Goal: Find specific page/section: Find specific page/section

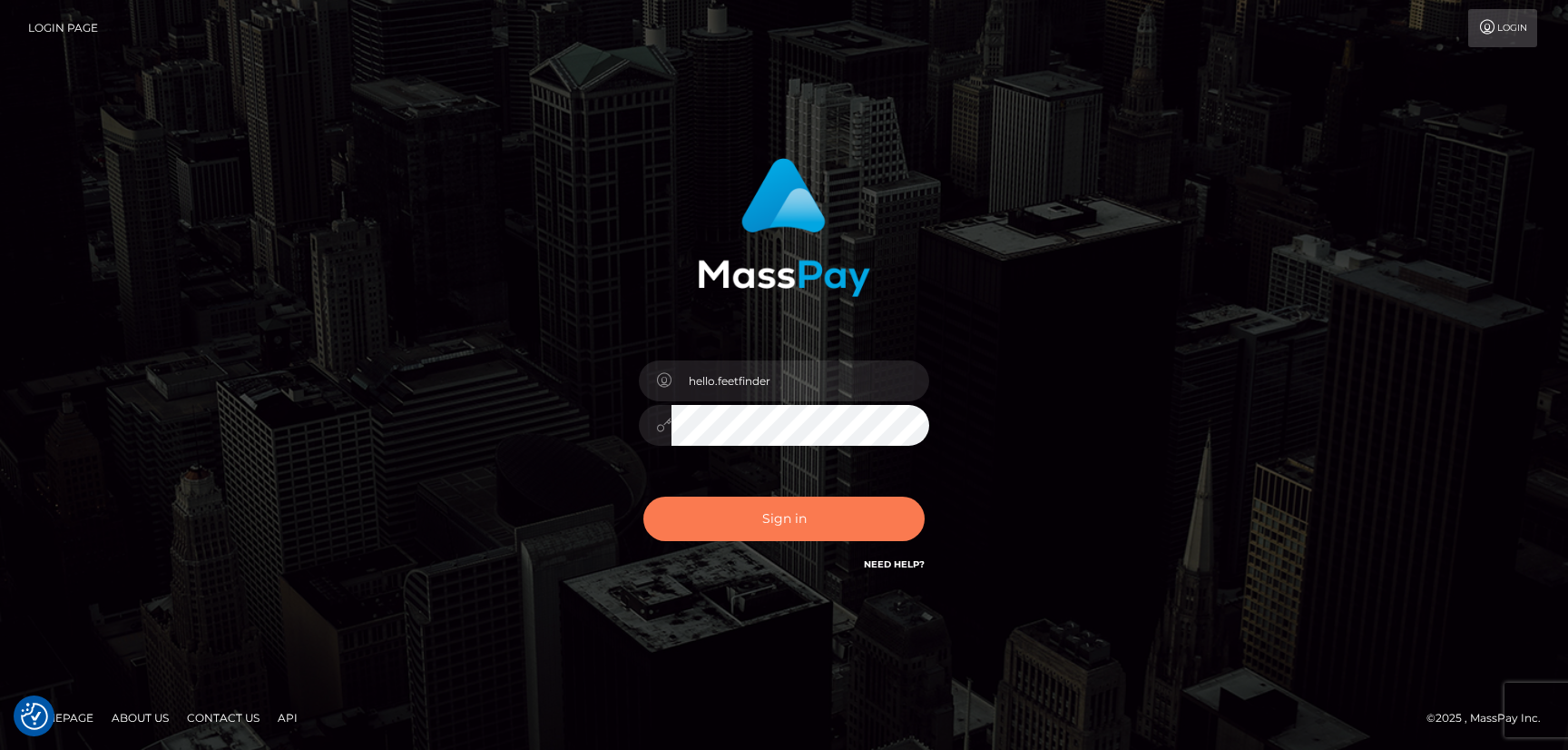
click at [876, 505] on button "Sign in" at bounding box center [784, 518] width 281 height 45
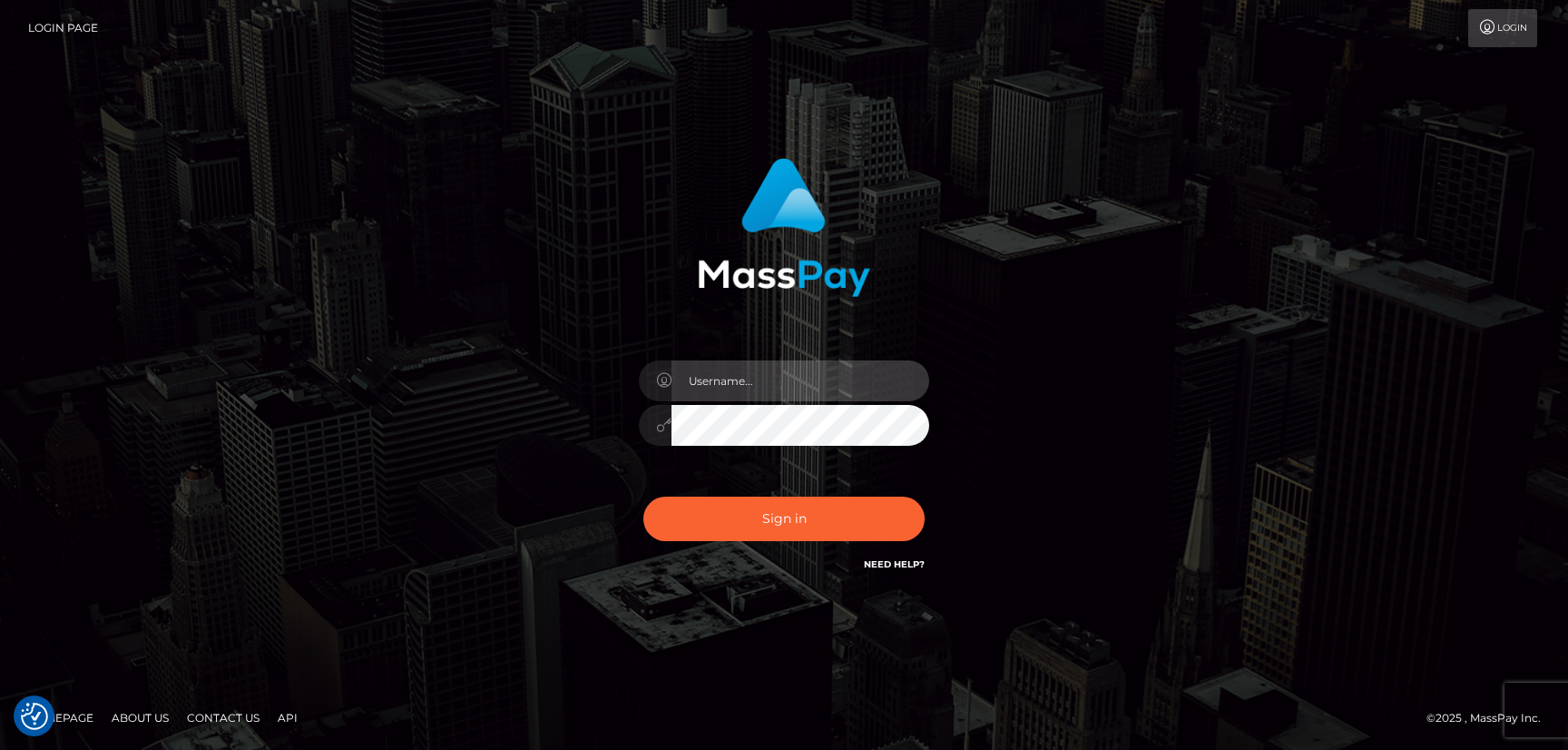
type input "hello.feetfinder"
click at [807, 375] on input "hello.feetfinder" at bounding box center [800, 380] width 258 height 41
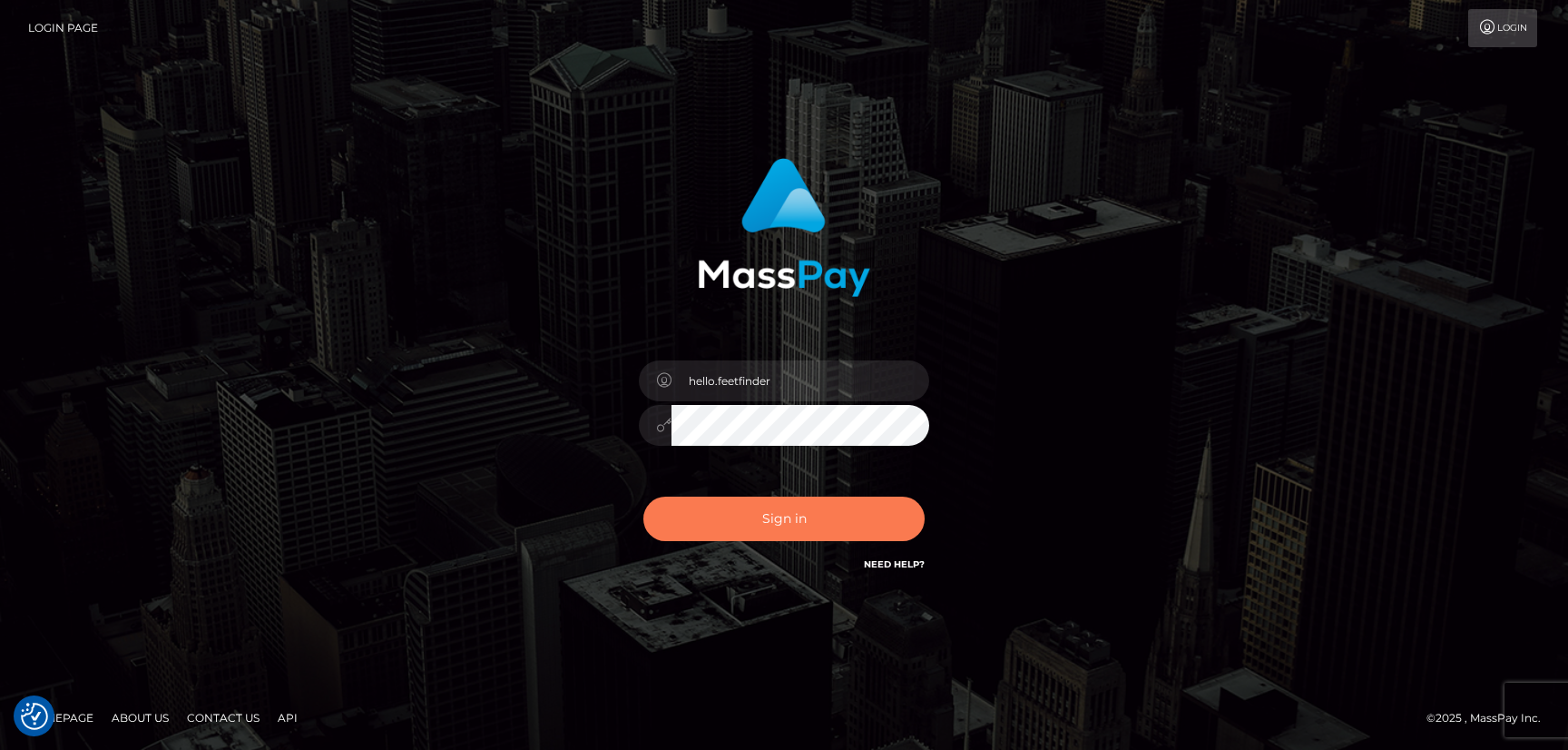
click at [752, 527] on button "Sign in" at bounding box center [784, 518] width 281 height 45
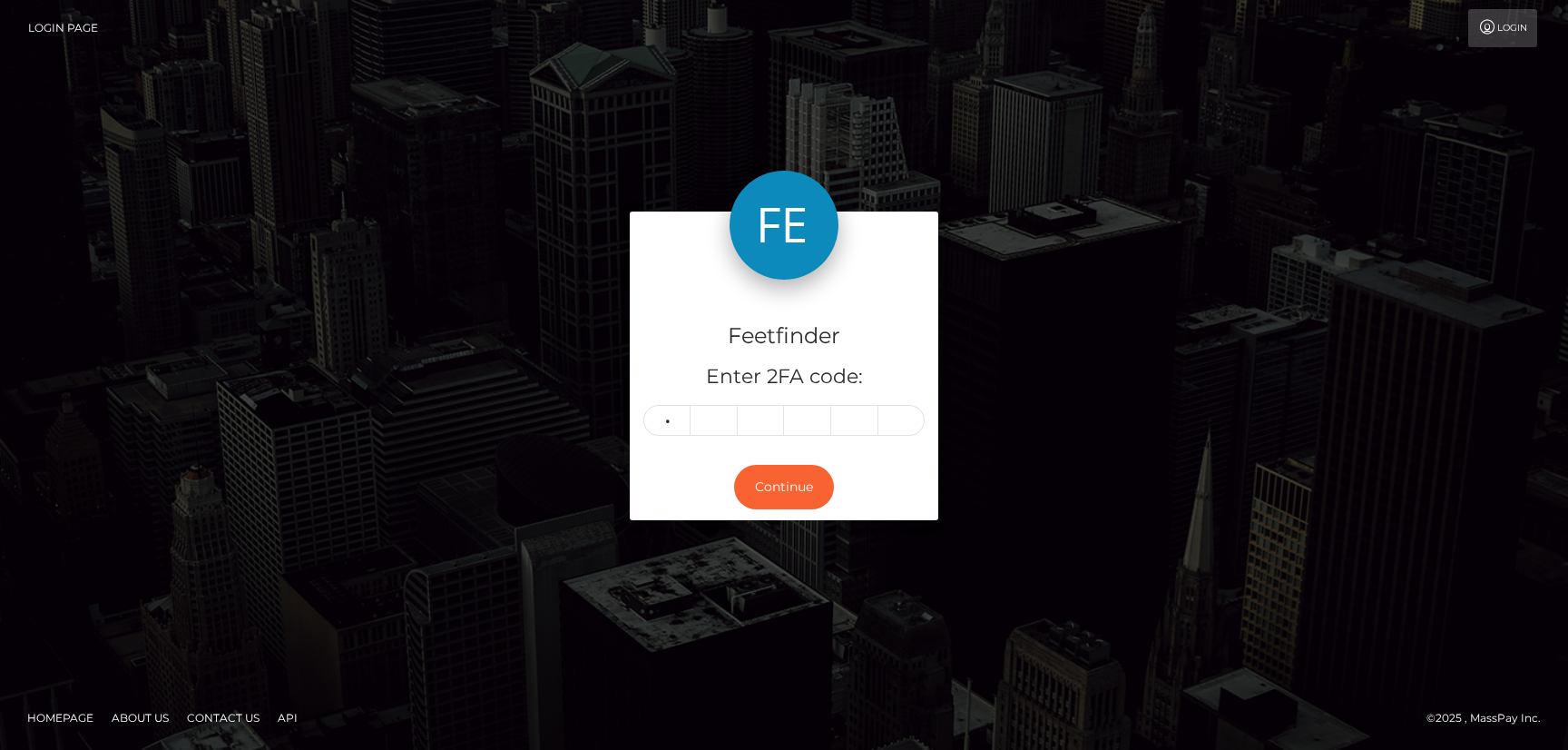
type input "6"
type input "0"
type input "8"
type input "0"
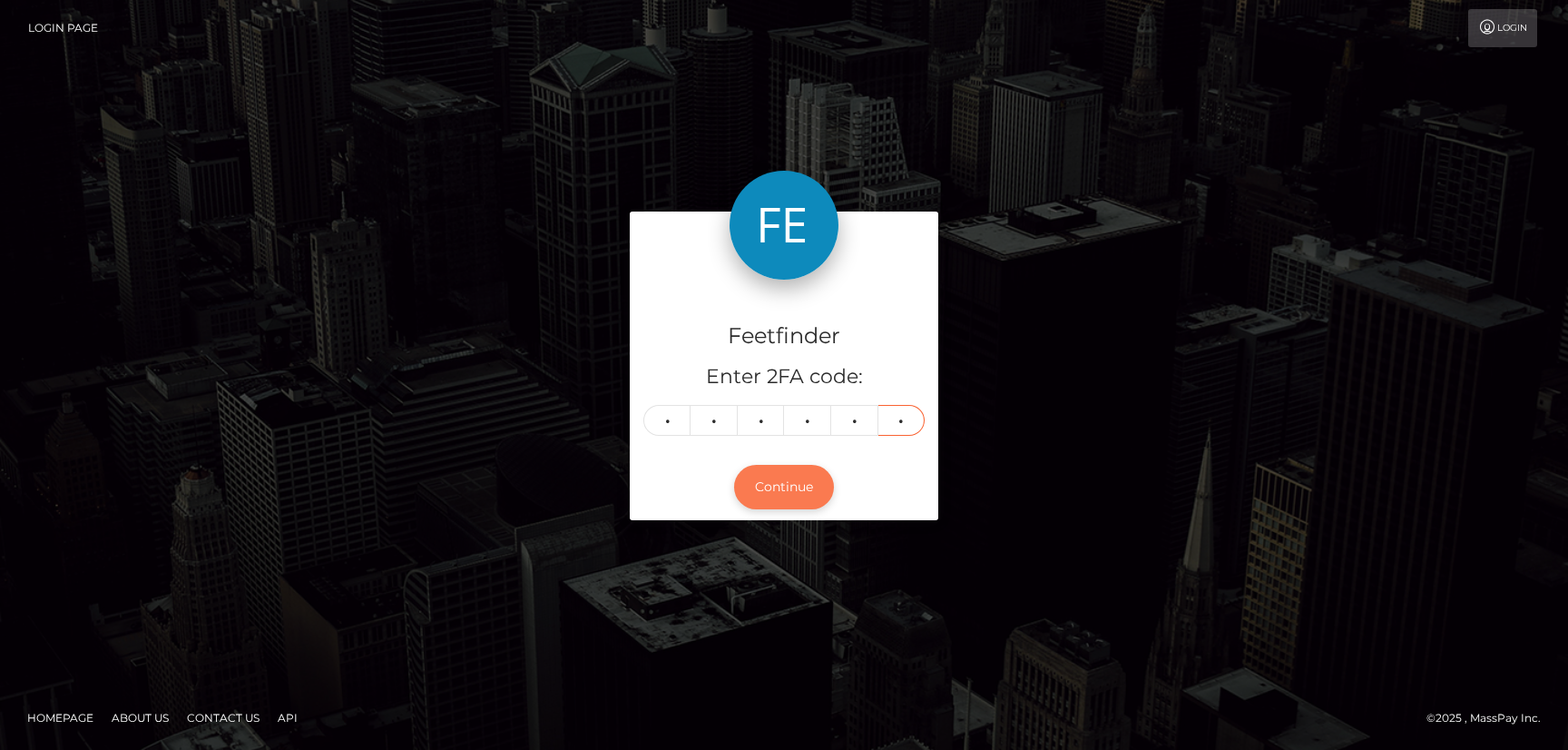
type input "7"
click at [760, 487] on button "Continue" at bounding box center [784, 486] width 100 height 45
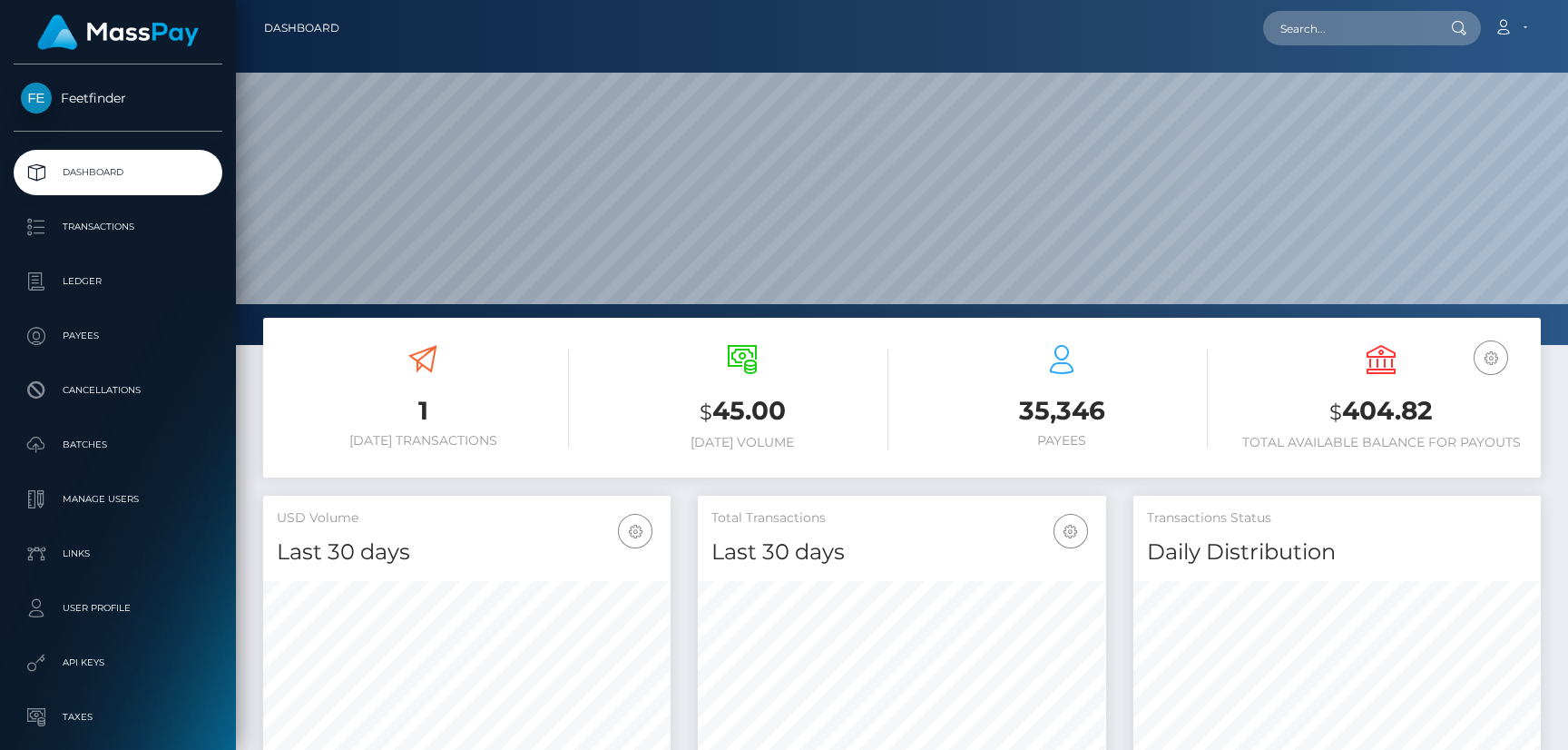
scroll to position [322, 407]
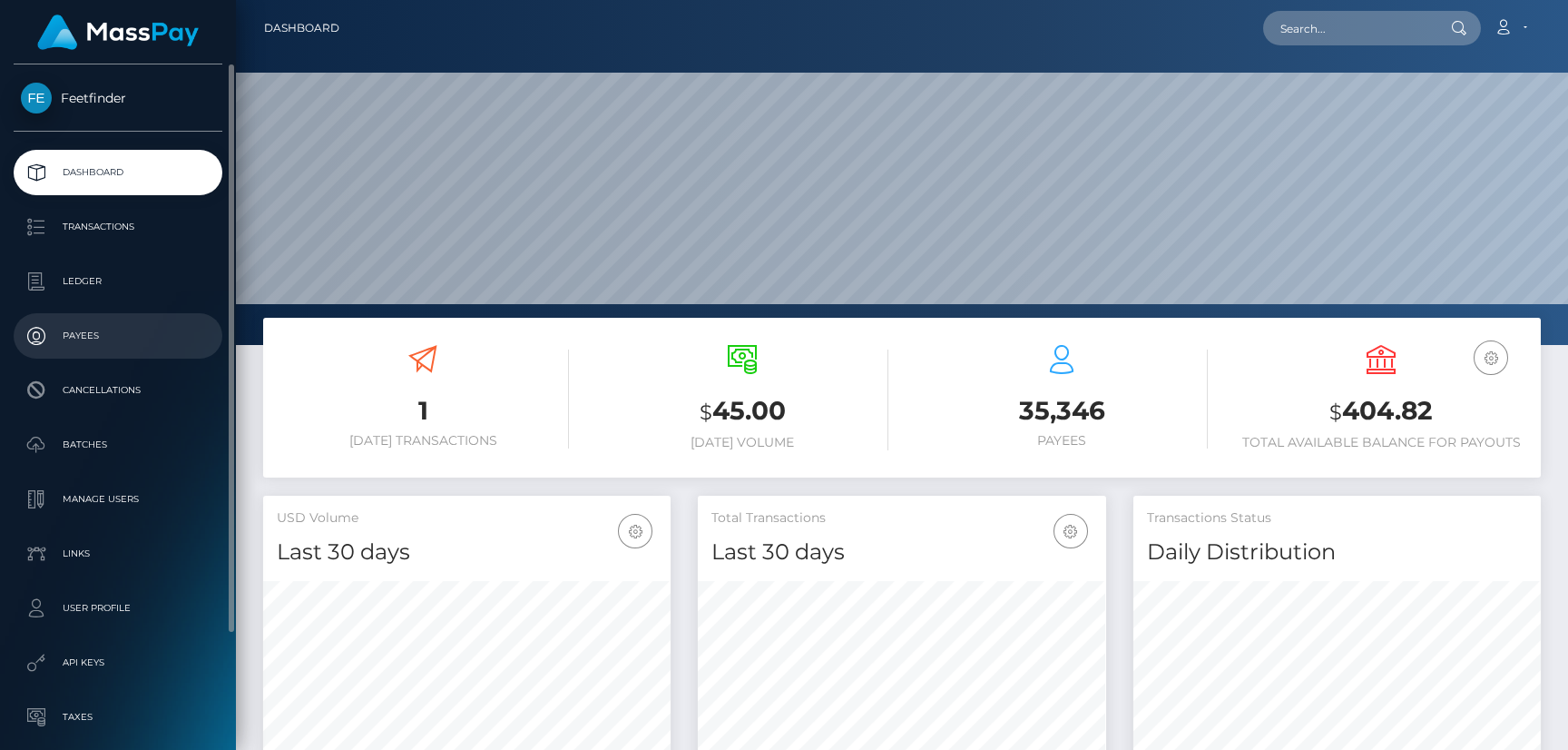
click at [95, 323] on p "Payees" at bounding box center [118, 335] width 194 height 27
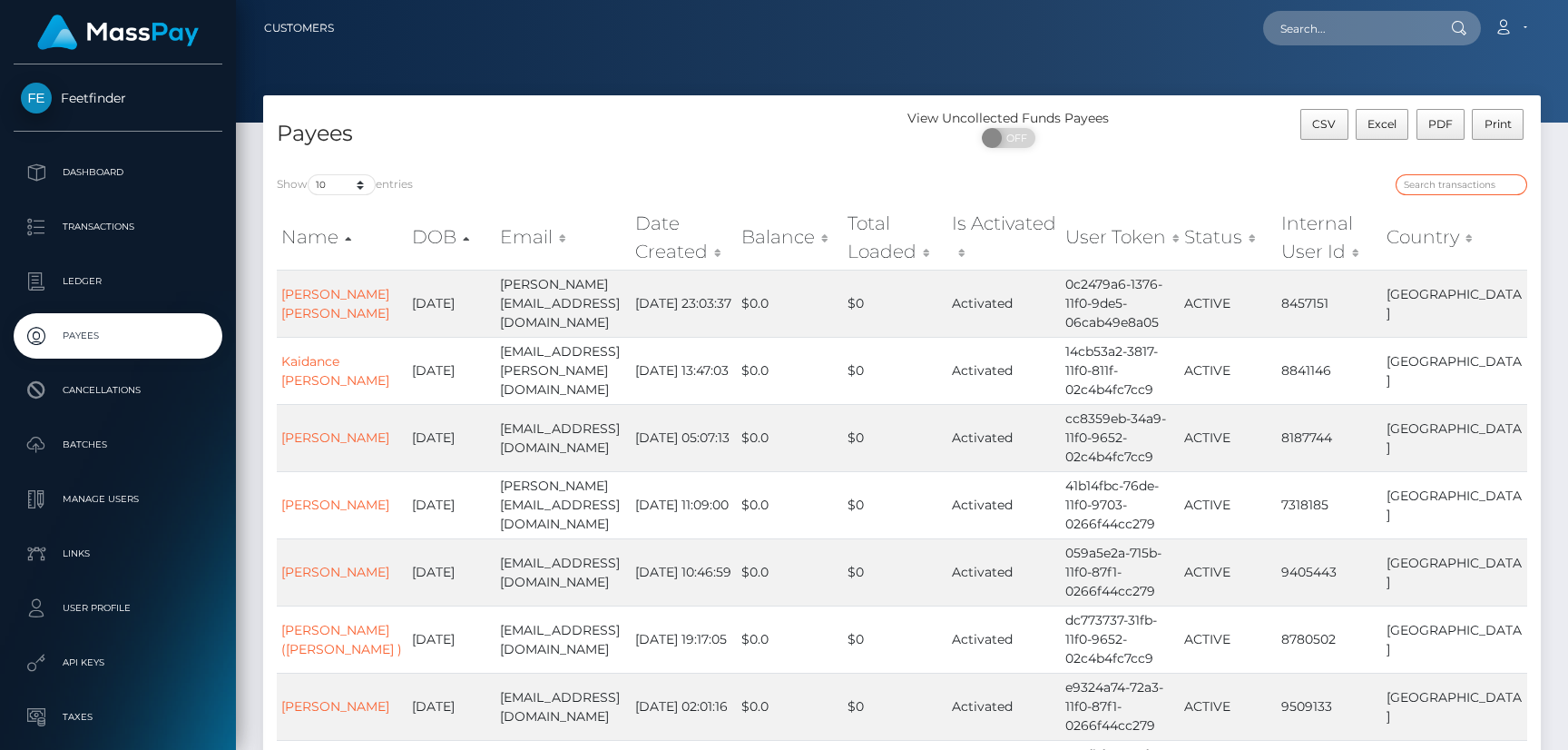
click at [1461, 177] on input "search" at bounding box center [1461, 184] width 132 height 21
paste input "6acef1c9-5f41-11f0-b1fb-02a8c2768cb9"
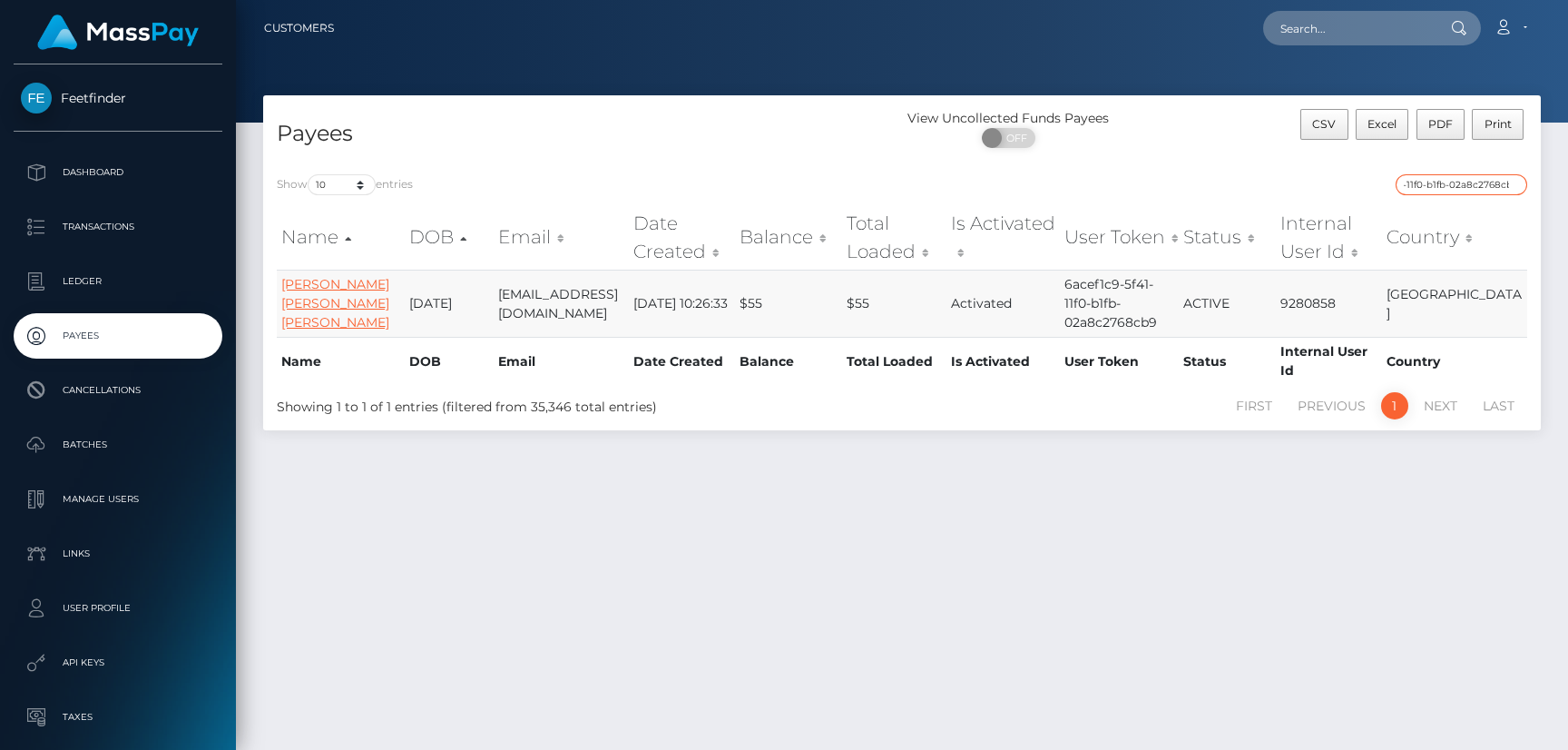
type input "6acef1c9-5f41-11f0-b1fb-02a8c2768cb9"
click at [296, 305] on link "[PERSON_NAME] [PERSON_NAME] [PERSON_NAME]" at bounding box center [335, 303] width 108 height 54
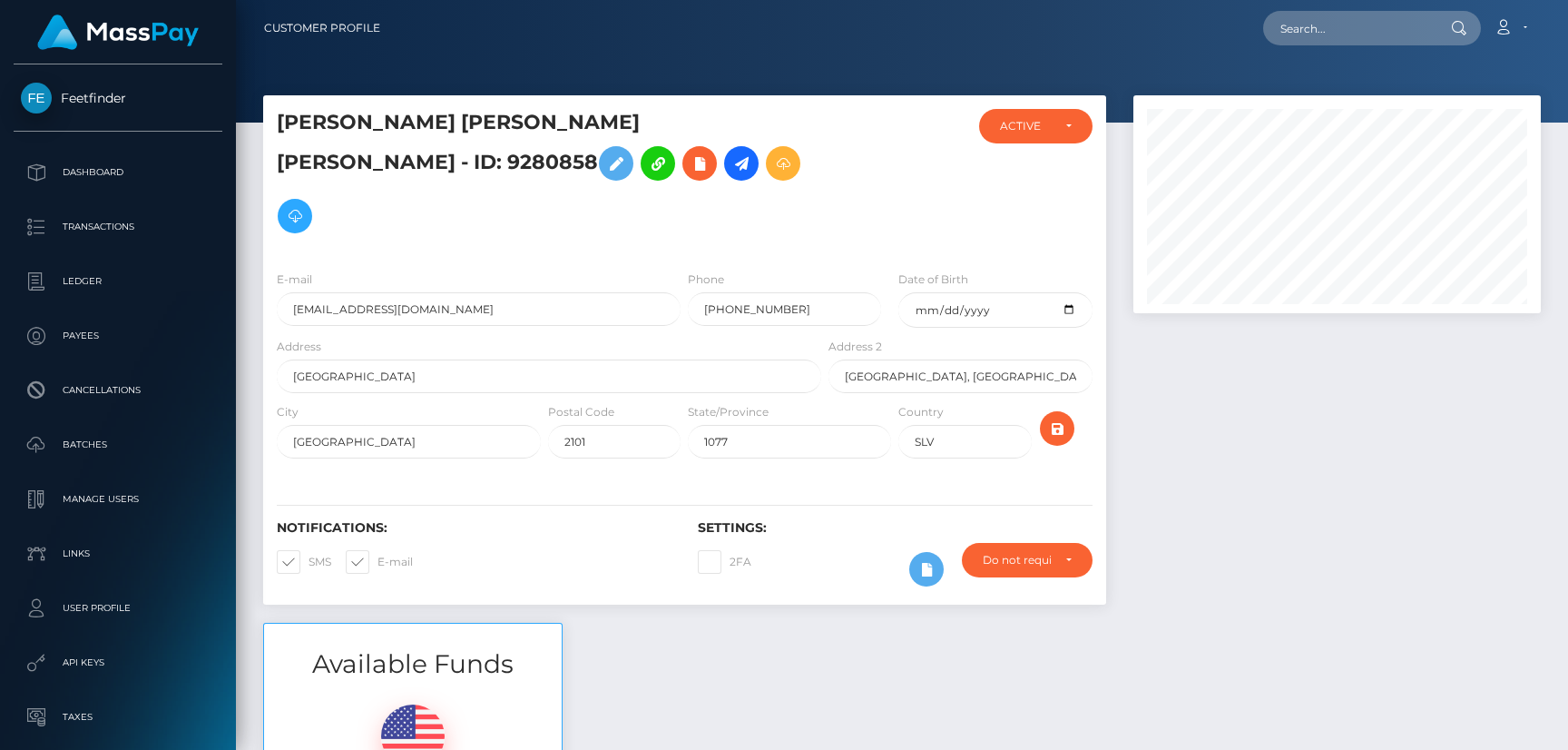
scroll to position [217, 407]
